Goal: Transaction & Acquisition: Purchase product/service

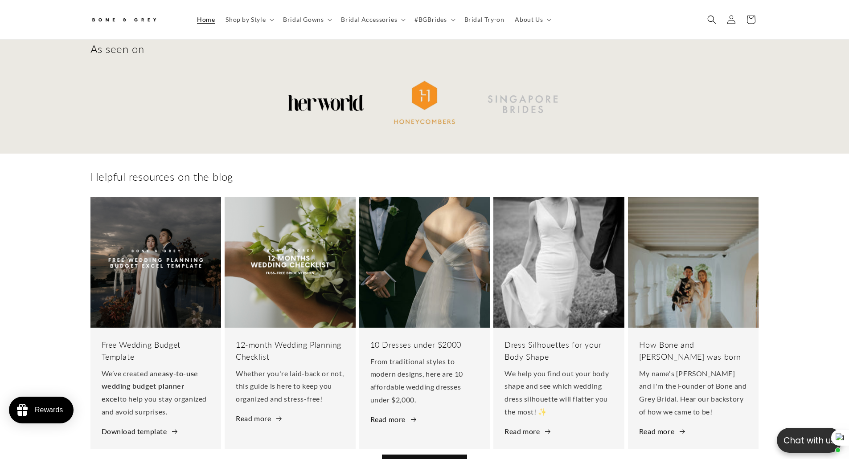
scroll to position [0, 245]
click at [715, 18] on icon "Search" at bounding box center [711, 19] width 9 height 9
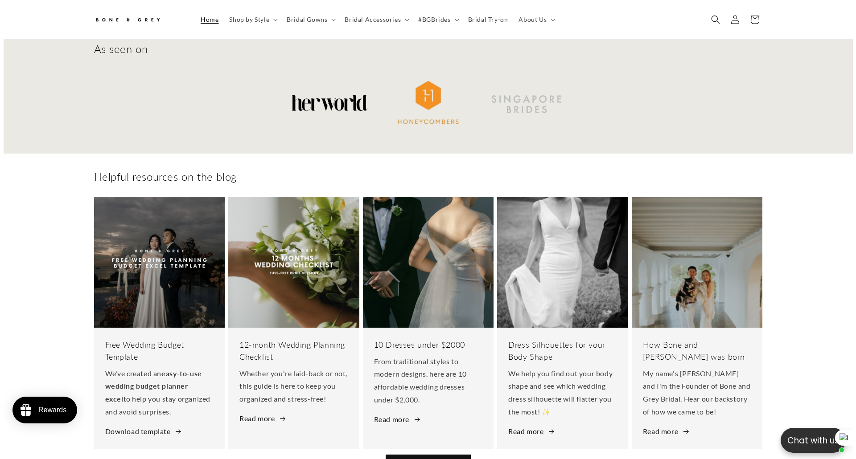
scroll to position [4159, 0]
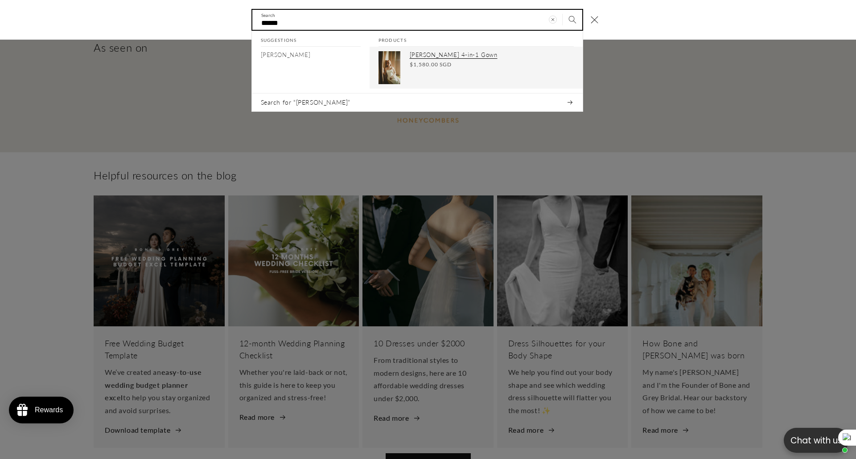
type input "******"
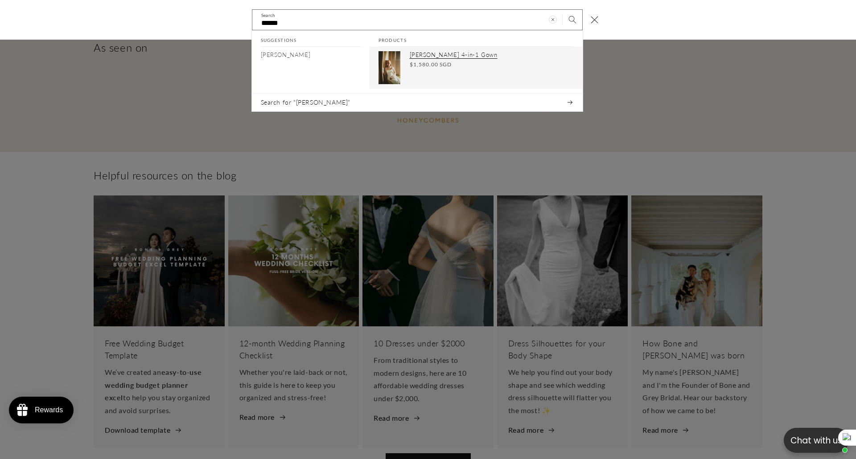
click at [433, 66] on span "$1,580.00 SGD" at bounding box center [431, 65] width 42 height 8
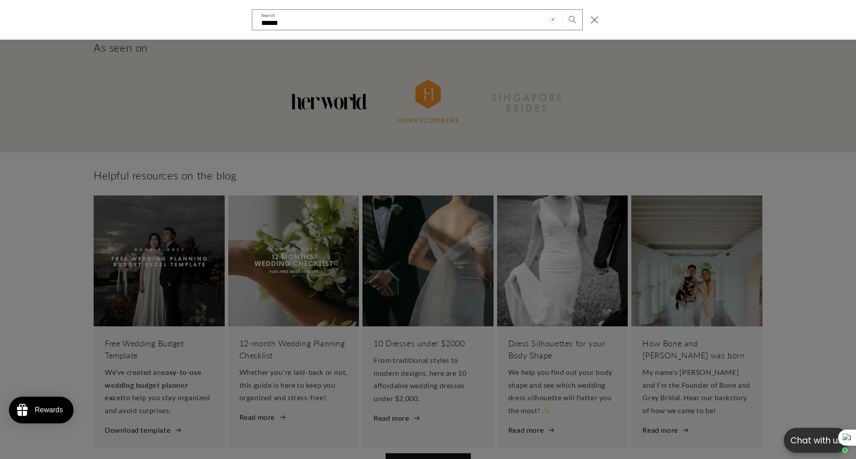
scroll to position [0, 490]
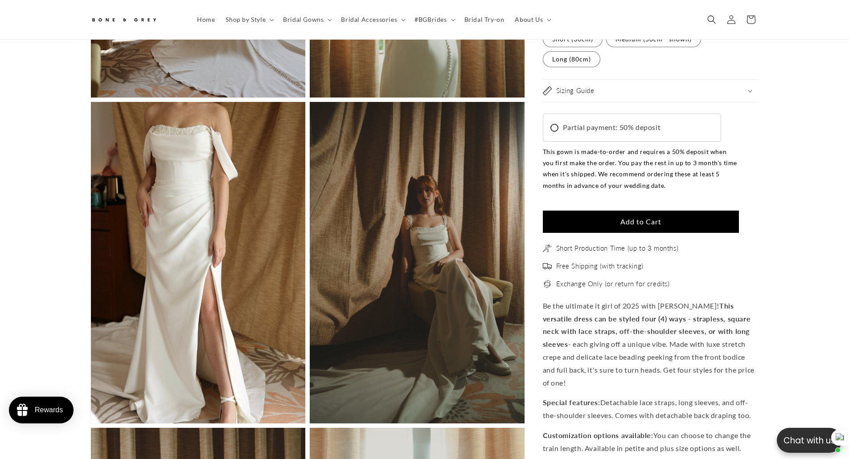
click at [591, 98] on summary "Sizing Guide" at bounding box center [651, 91] width 216 height 22
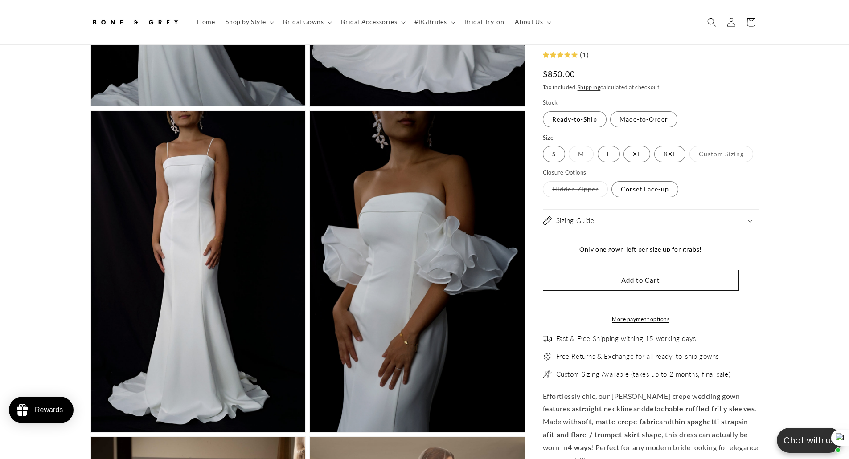
click at [602, 221] on div "Sizing Guide" at bounding box center [651, 221] width 216 height 9
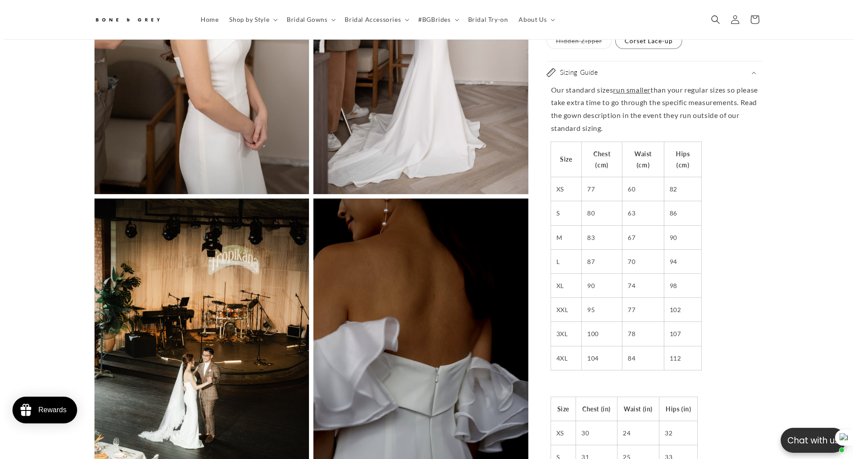
scroll to position [0, 245]
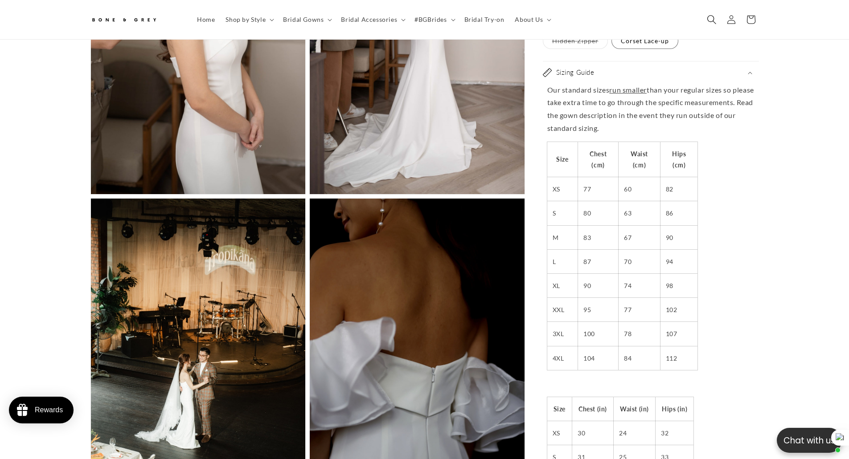
click at [705, 21] on span "Search" at bounding box center [712, 20] width 20 height 20
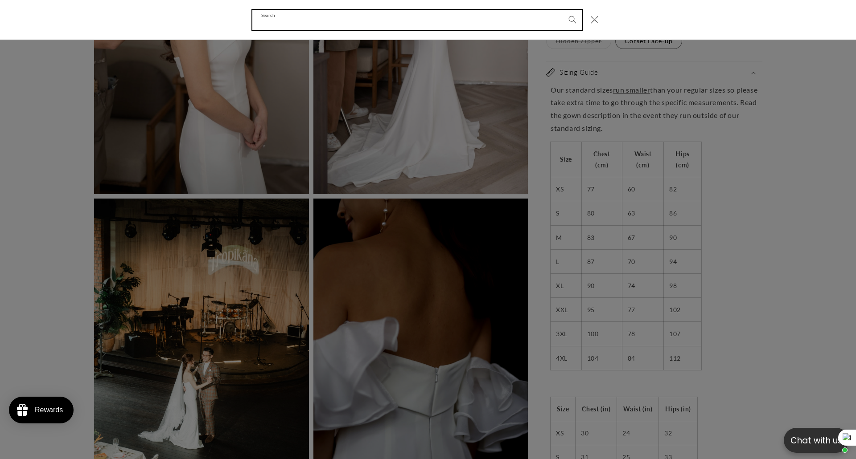
scroll to position [0, 0]
